Goal: Transaction & Acquisition: Book appointment/travel/reservation

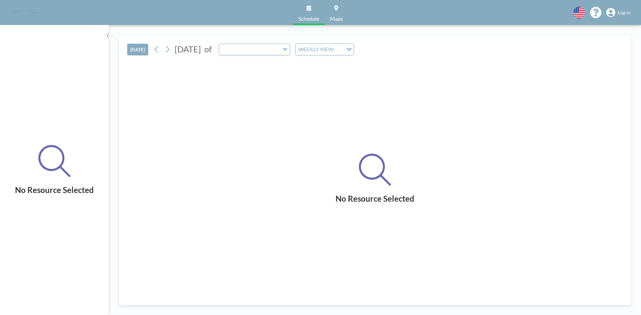
click at [617, 11] on link "Log in" at bounding box center [618, 12] width 24 height 9
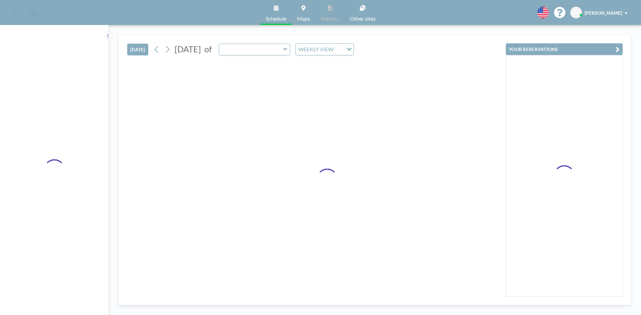
type input "Room H"
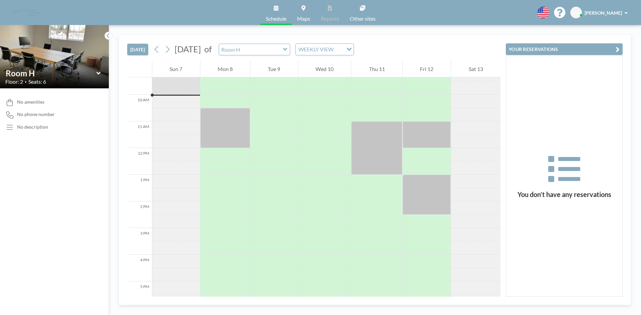
scroll to position [254, 0]
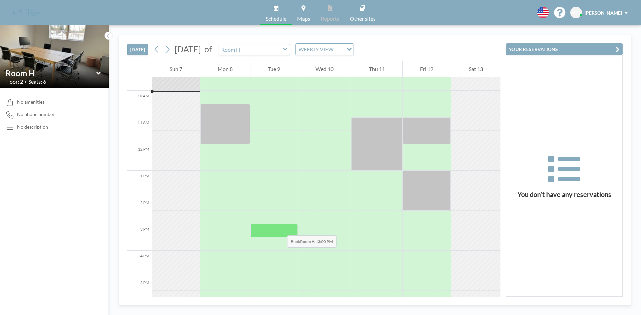
click at [280, 229] on div at bounding box center [273, 230] width 47 height 13
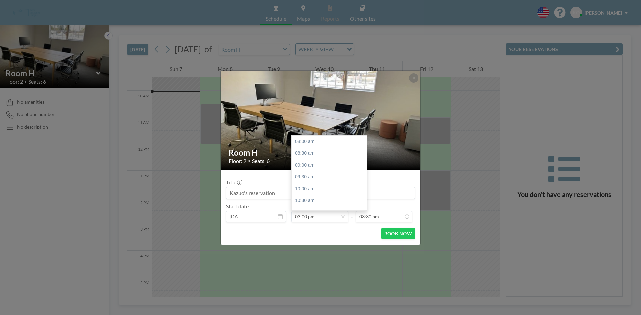
scroll to position [166, 0]
click at [333, 219] on input "03:00 pm" at bounding box center [319, 216] width 57 height 11
click at [315, 154] on div "03:30 pm" at bounding box center [331, 153] width 78 height 12
type input "03:30 pm"
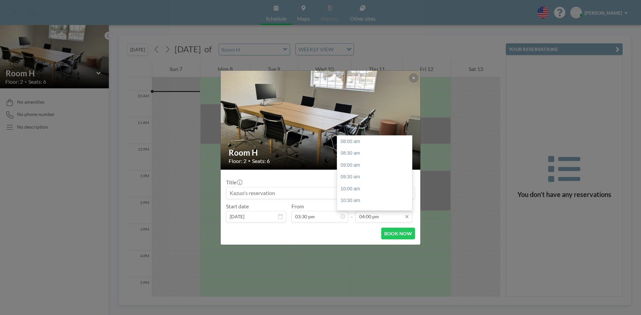
scroll to position [190, 0]
click at [399, 218] on input "04:00 pm" at bounding box center [383, 216] width 57 height 11
click at [371, 151] on div "04:30 pm" at bounding box center [376, 153] width 78 height 12
type input "04:30 pm"
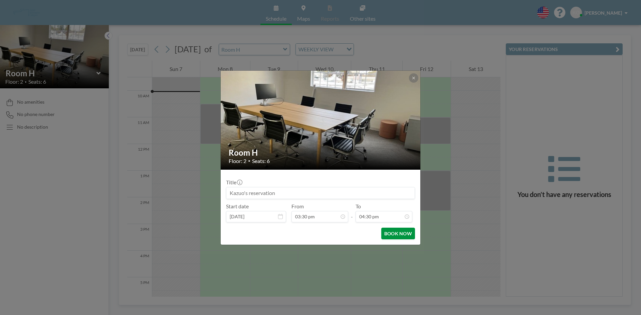
scroll to position [199, 0]
click at [391, 235] on button "BOOK NOW" at bounding box center [398, 234] width 34 height 12
